Goal: Task Accomplishment & Management: Use online tool/utility

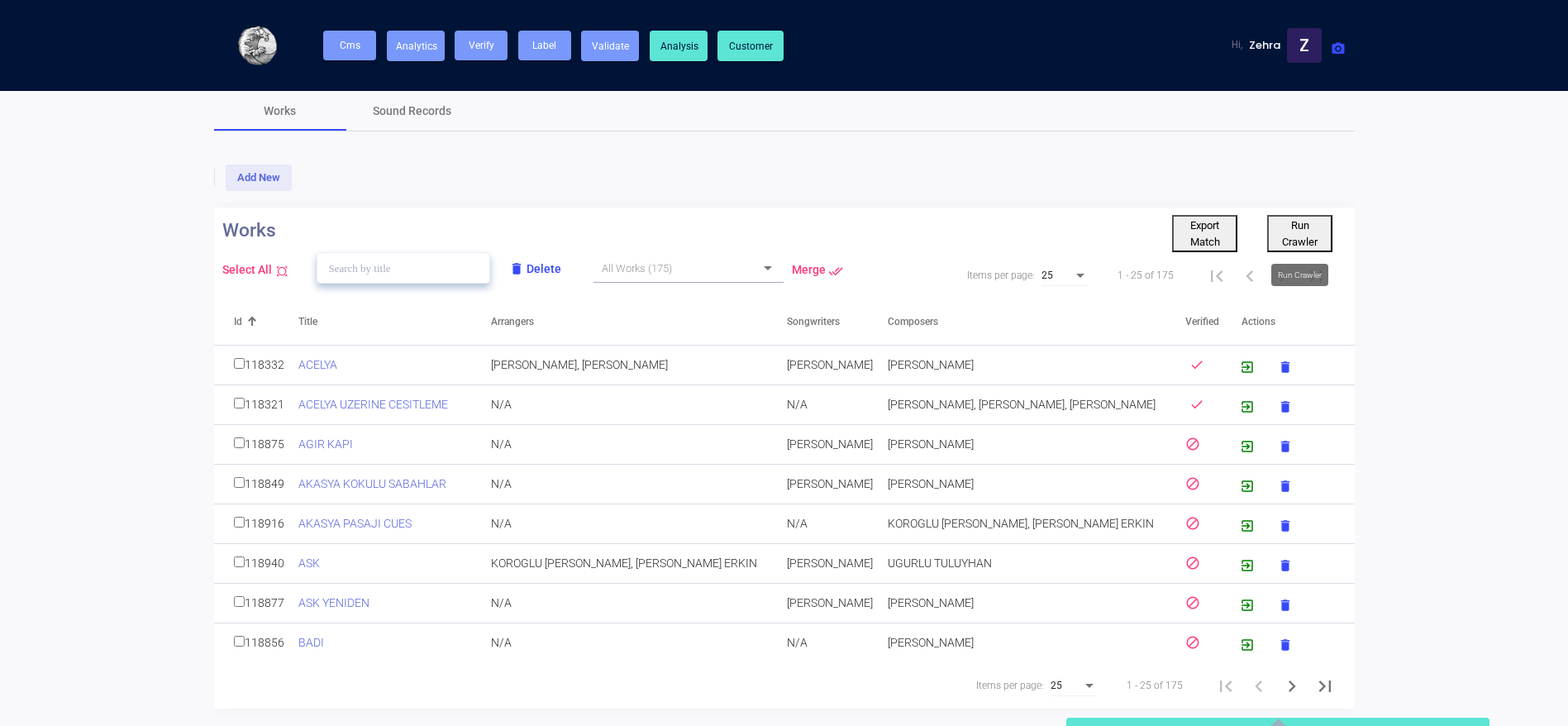
click at [1290, 217] on button "Run Crawler" at bounding box center [1300, 233] width 65 height 37
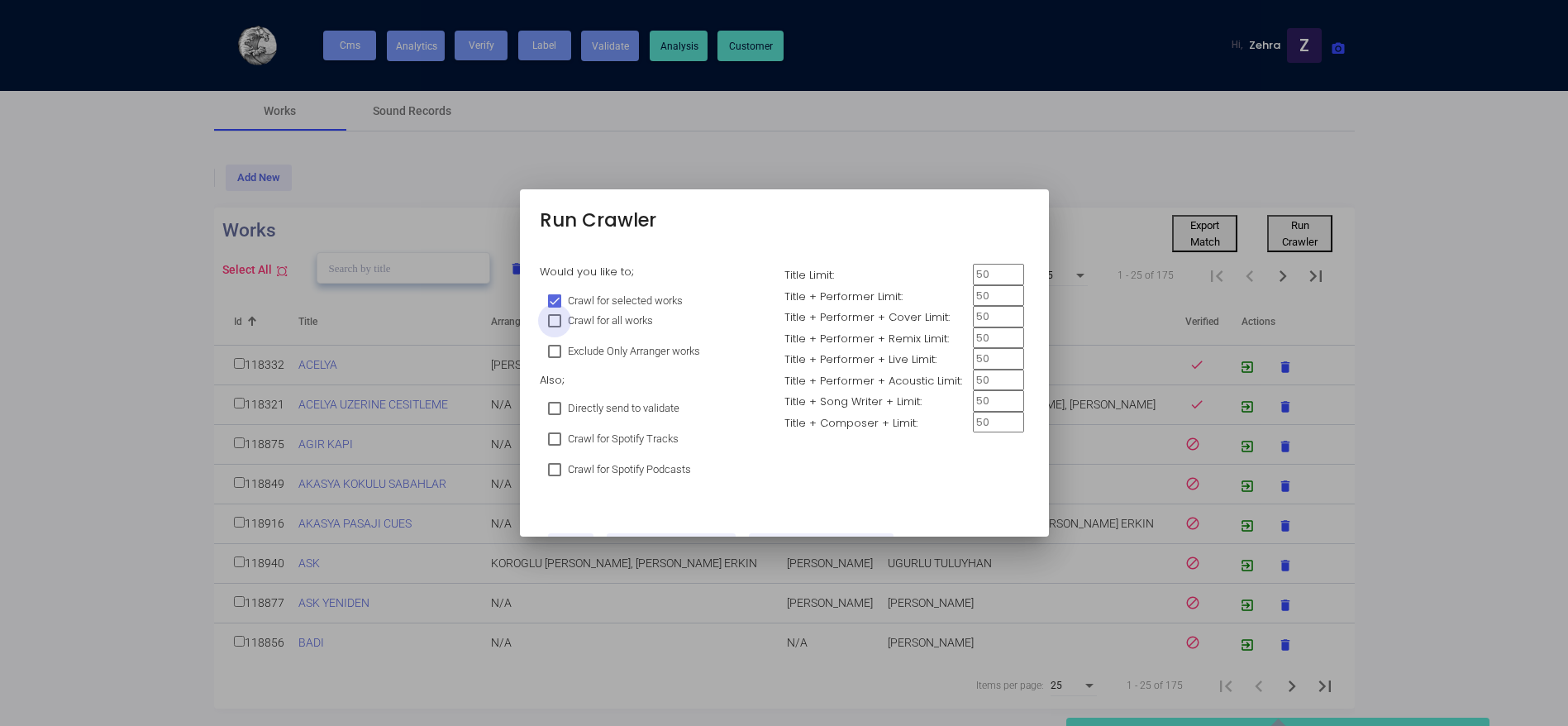
click at [600, 317] on span "Crawl for all works" at bounding box center [610, 320] width 85 height 20
click at [555, 328] on input "Crawl for all works" at bounding box center [554, 328] width 1 height 1
checkbox input "true"
checkbox input "false"
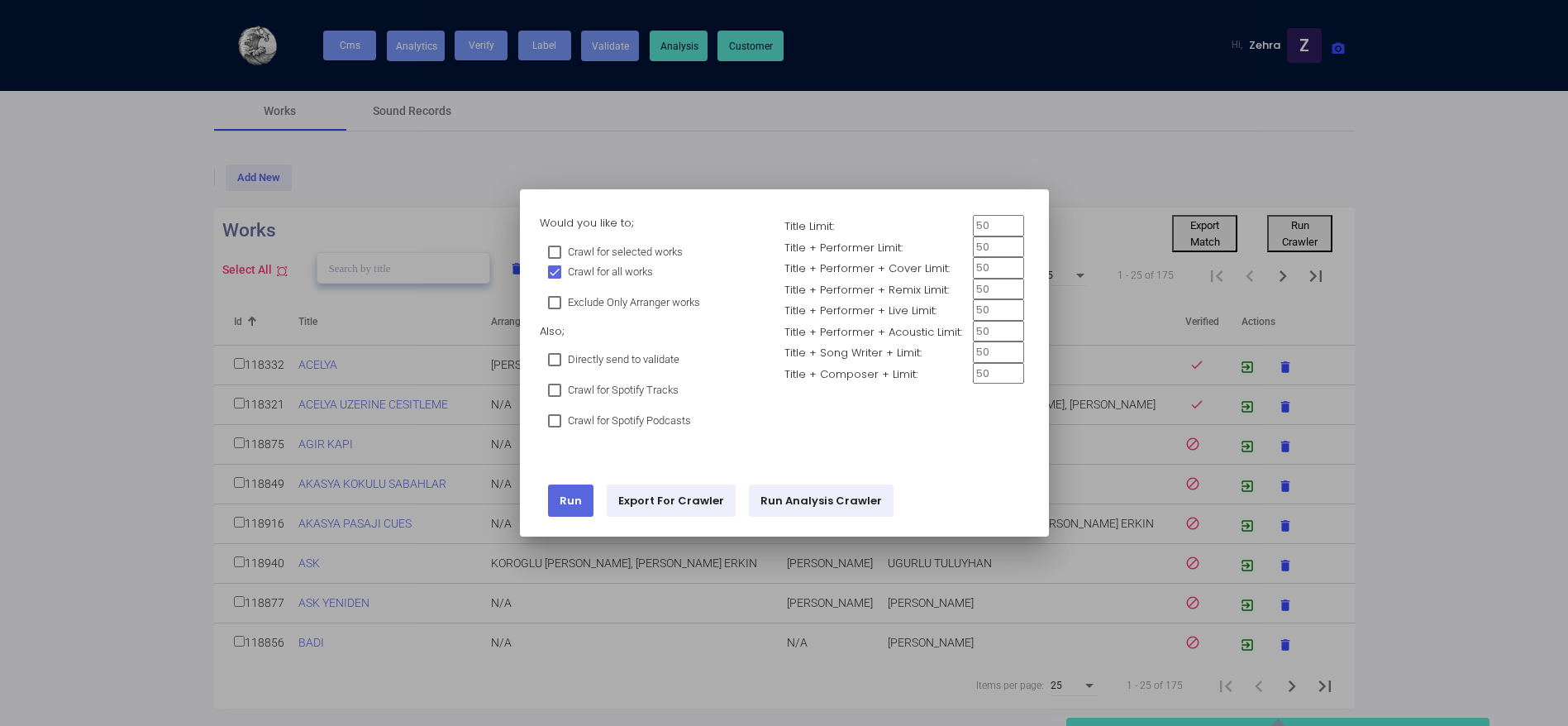
click at [575, 494] on link "Run" at bounding box center [570, 501] width 45 height 33
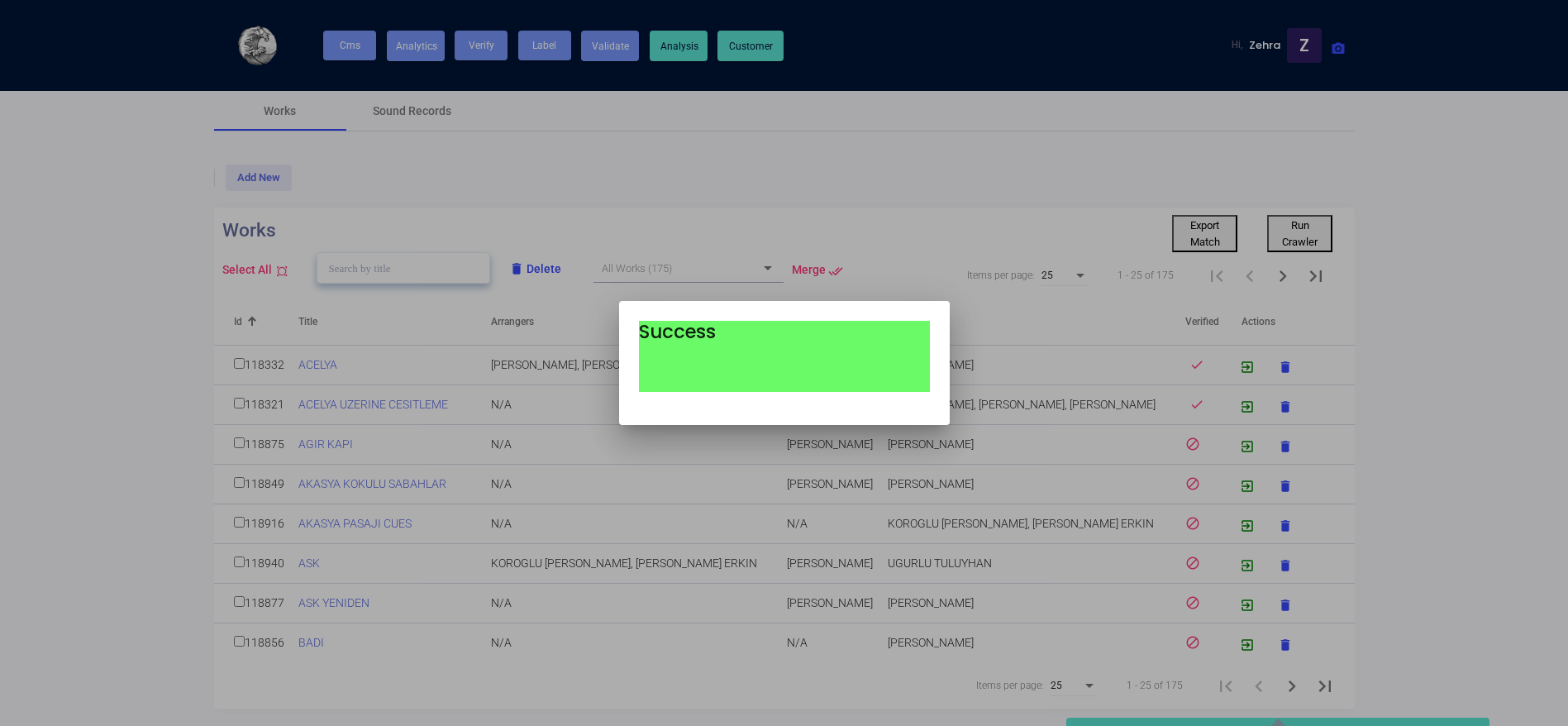
click at [1096, 180] on div at bounding box center [784, 363] width 1568 height 726
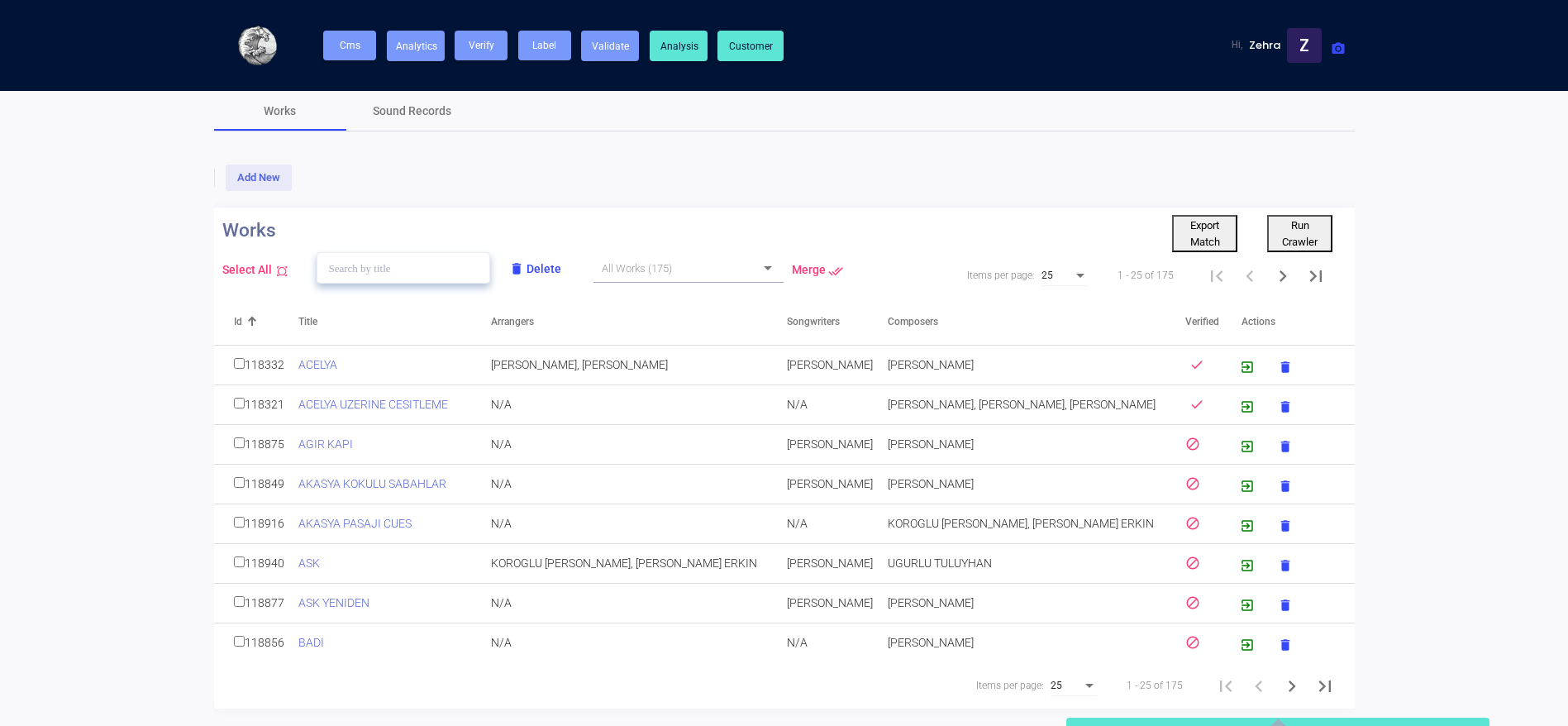
click at [686, 50] on span "Analysis" at bounding box center [680, 46] width 38 height 12
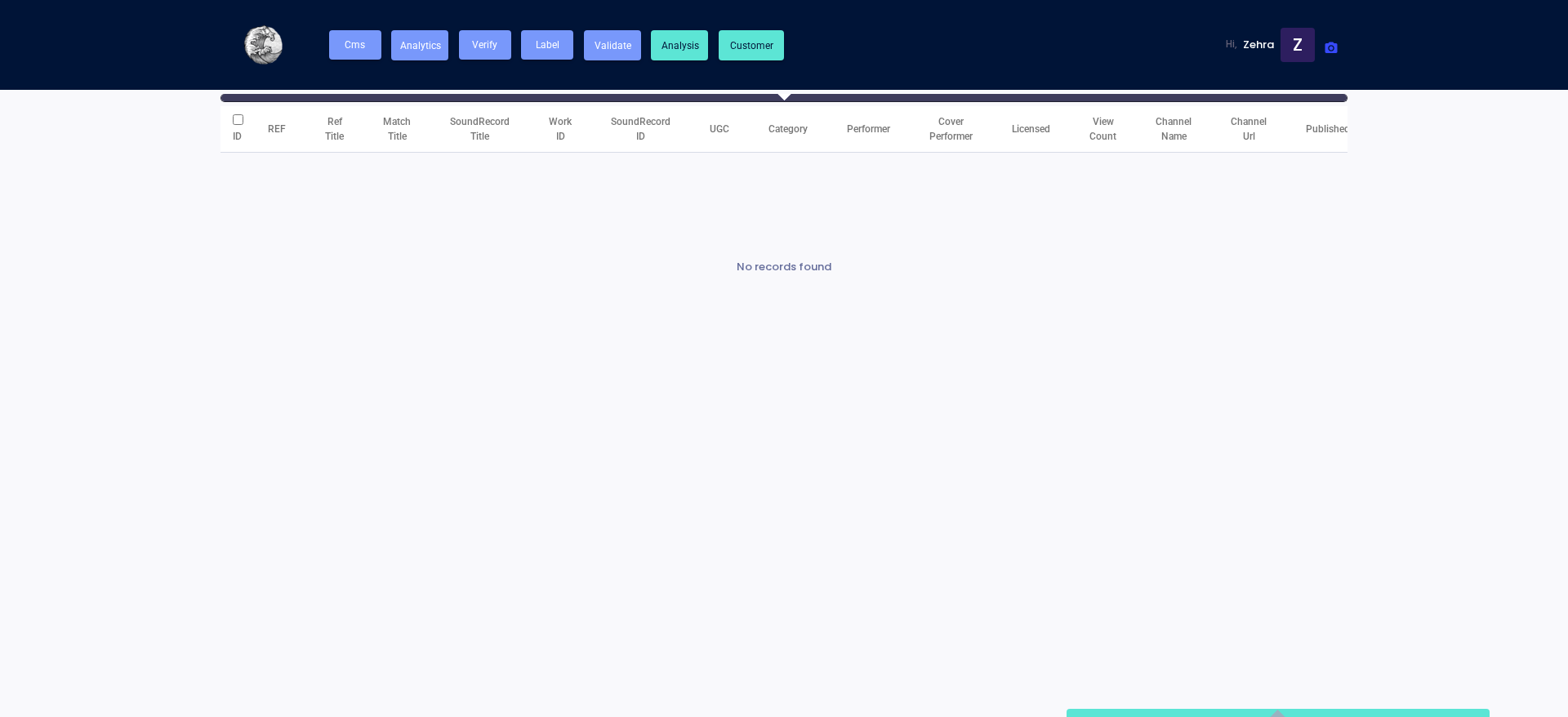
click at [783, 97] on div at bounding box center [784, 92] width 17 height 17
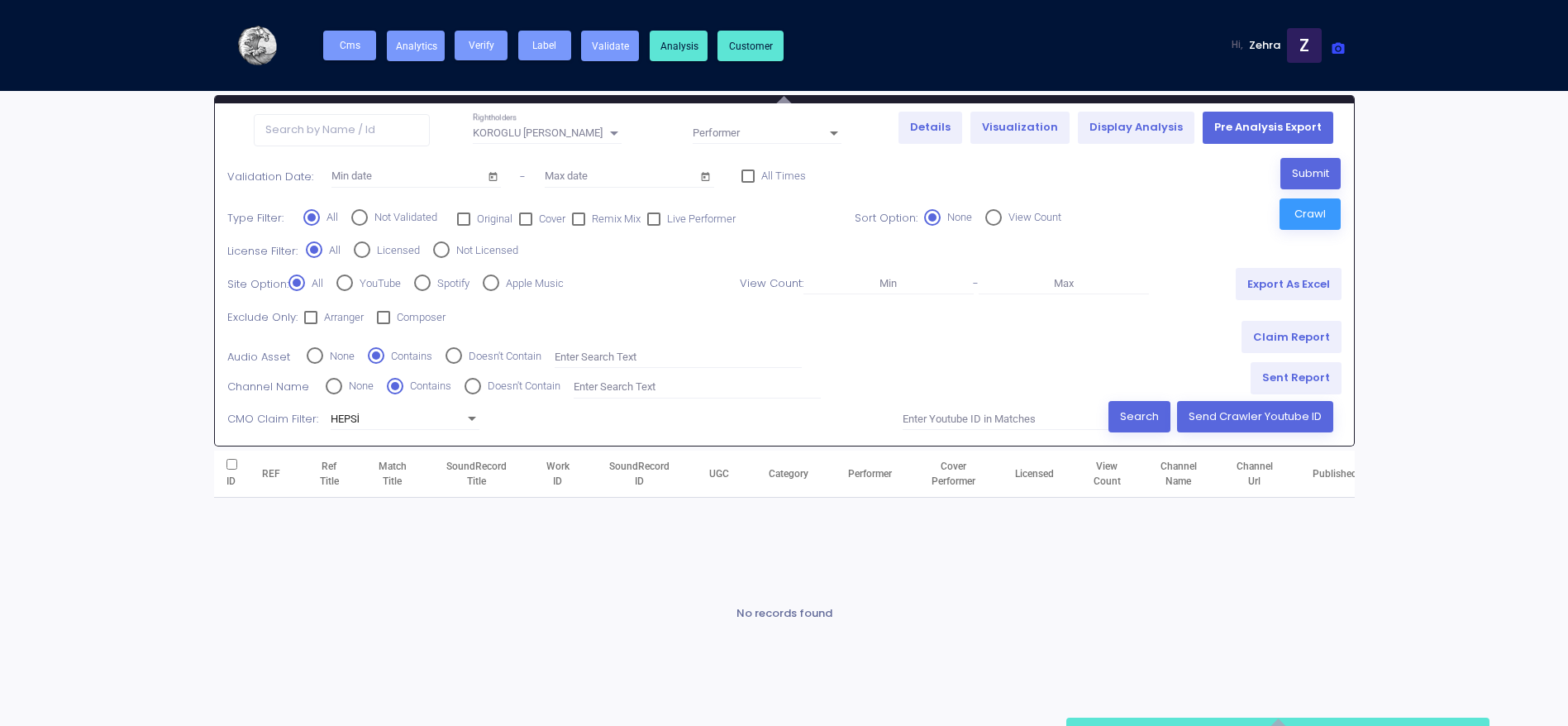
click at [1250, 138] on link "Pre Analysis Export" at bounding box center [1268, 128] width 131 height 33
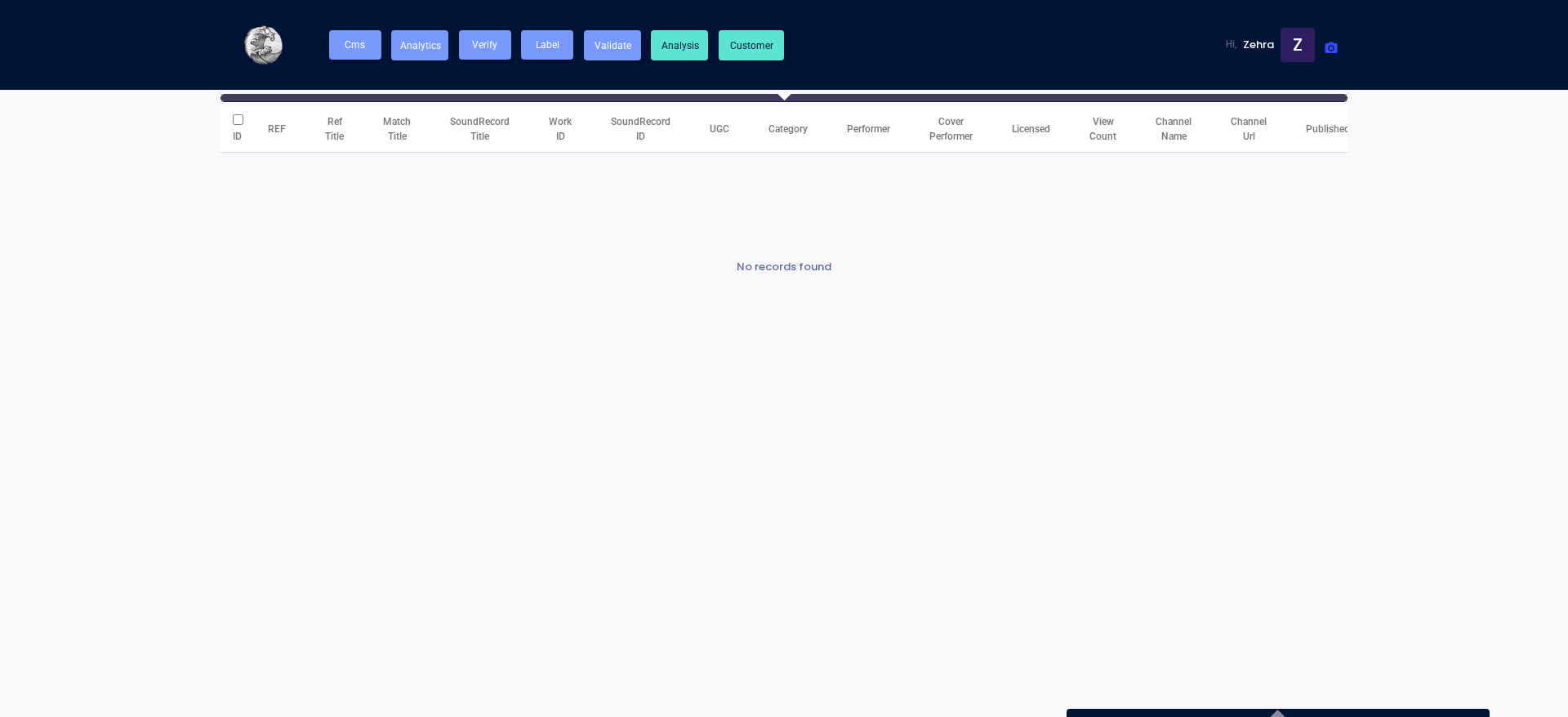
click at [779, 95] on div at bounding box center [784, 92] width 17 height 17
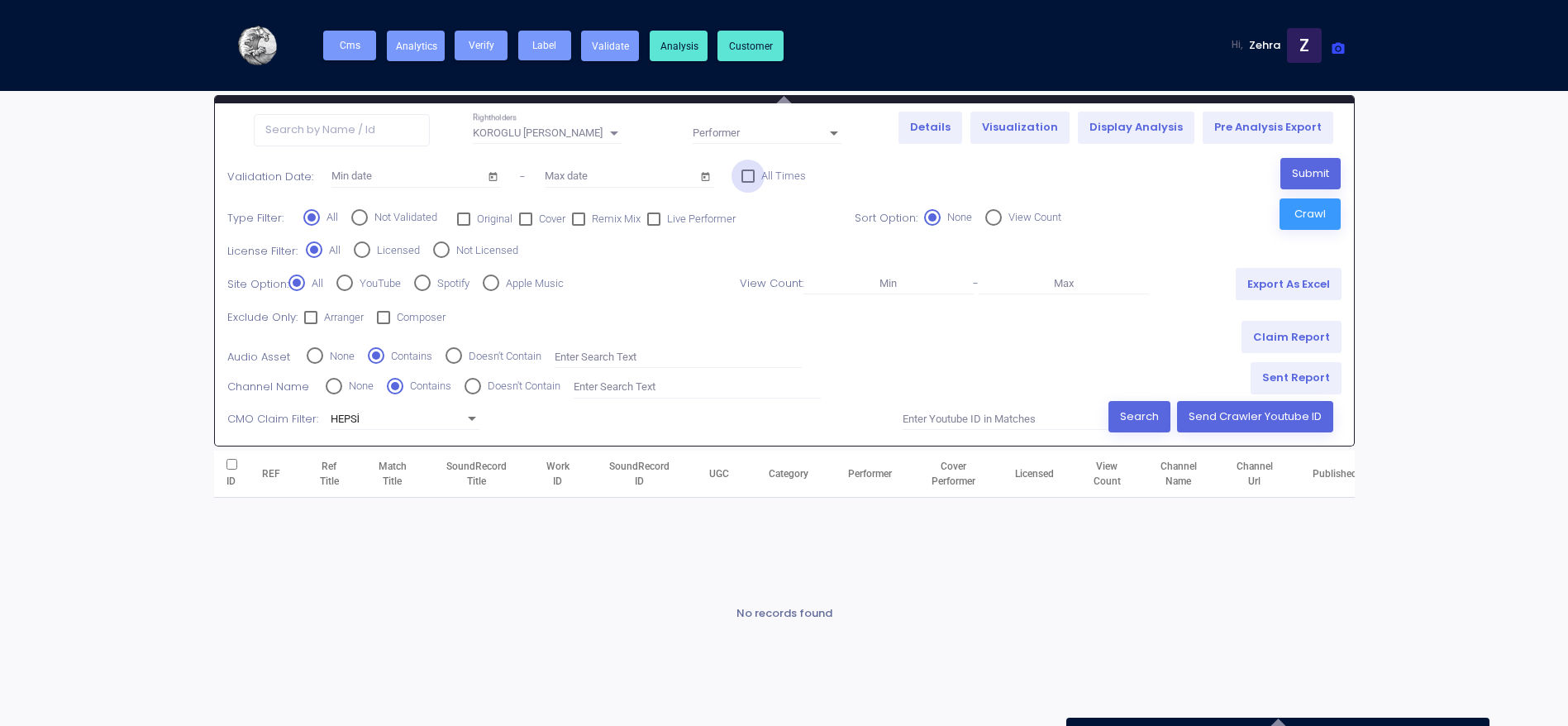
click at [745, 181] on div at bounding box center [747, 176] width 13 height 13
click at [747, 182] on input "All Times" at bounding box center [747, 182] width 1 height 1
checkbox input "true"
click at [1304, 140] on link "Pre Analysis Export" at bounding box center [1268, 128] width 131 height 33
